Goal: Task Accomplishment & Management: Manage account settings

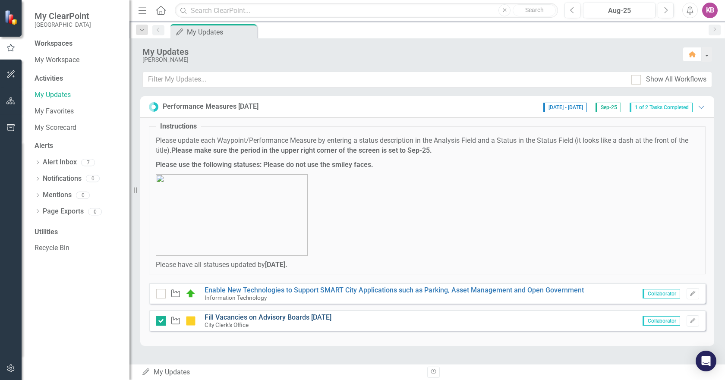
click at [244, 319] on link "Fill Vacancies on Advisory Boards [DATE]" at bounding box center [268, 317] width 127 height 8
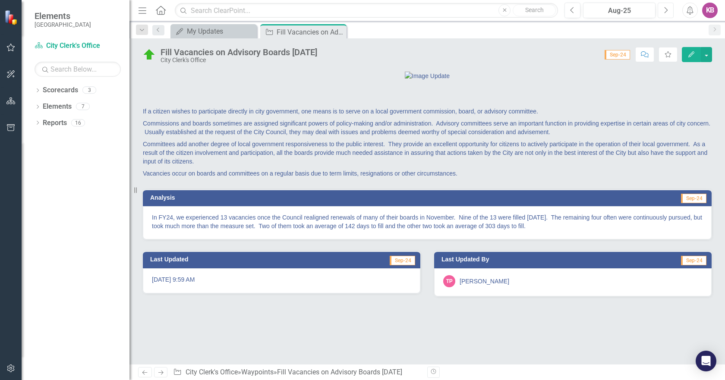
click at [668, 11] on icon "Next" at bounding box center [665, 10] width 5 height 8
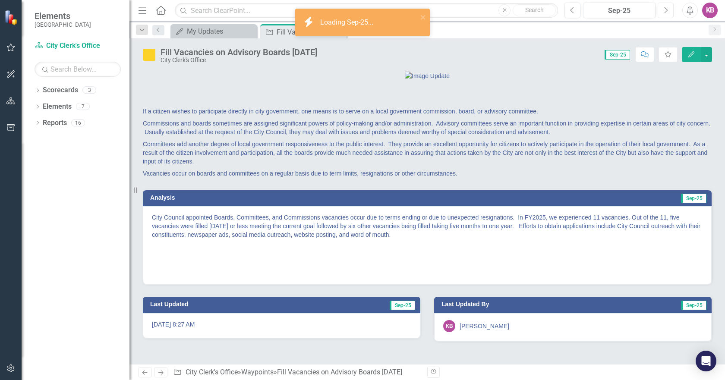
scroll to position [31, 0]
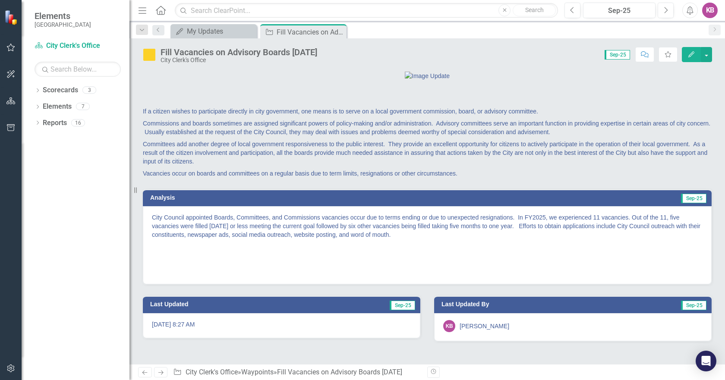
click at [693, 54] on icon "button" at bounding box center [692, 54] width 6 height 6
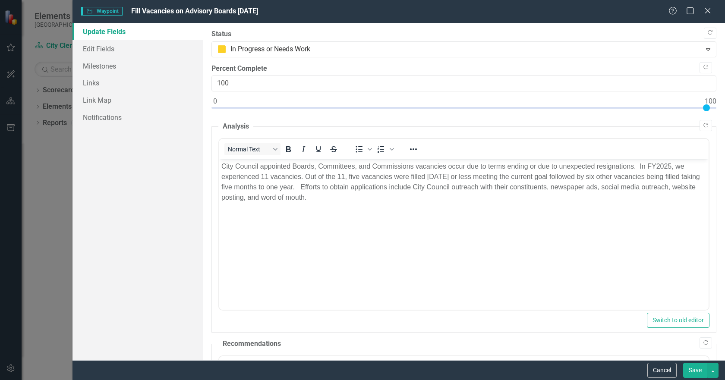
scroll to position [0, 0]
drag, startPoint x: 265, startPoint y: 176, endPoint x: 269, endPoint y: 173, distance: 5.3
click at [265, 176] on p "City Council appointed Boards, Committees, and Commissions vacancies occur due …" at bounding box center [463, 181] width 485 height 41
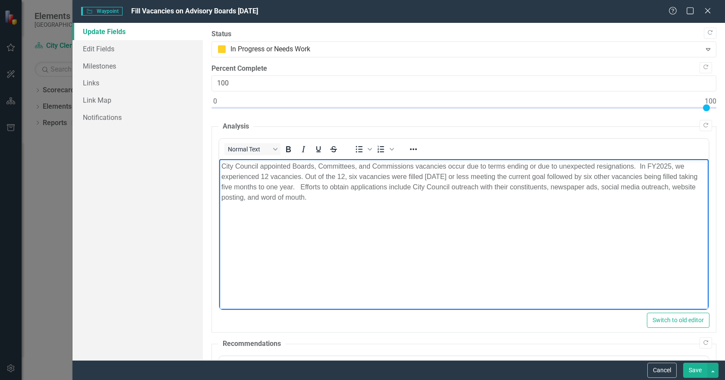
drag, startPoint x: 693, startPoint y: 369, endPoint x: 621, endPoint y: 331, distance: 81.7
click at [693, 369] on button "Save" at bounding box center [695, 370] width 24 height 15
